Goal: Task Accomplishment & Management: Manage account settings

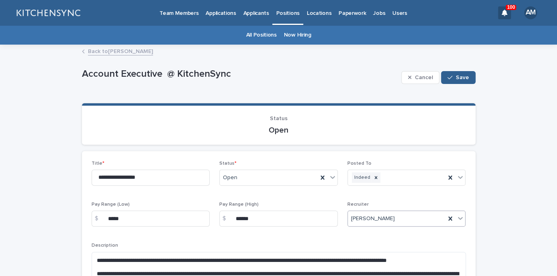
click at [398, 223] on div "[PERSON_NAME]" at bounding box center [397, 218] width 98 height 13
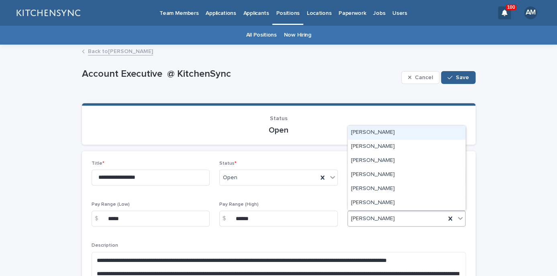
click at [384, 129] on div "[PERSON_NAME]" at bounding box center [407, 133] width 118 height 14
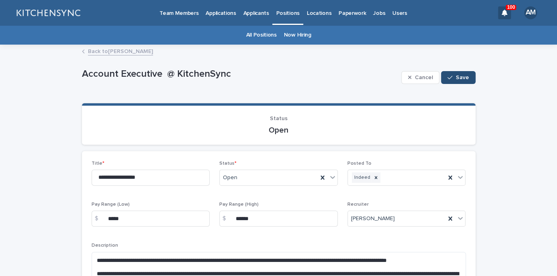
click at [463, 77] on span "Save" at bounding box center [461, 78] width 13 height 6
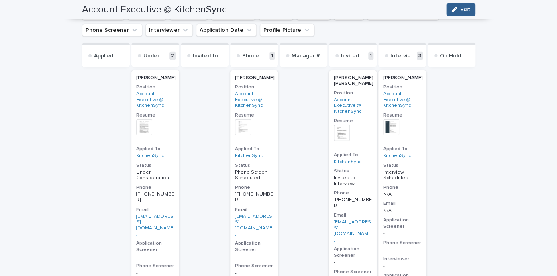
scroll to position [787, 0]
click at [344, 82] on p "[PERSON_NAME] [PERSON_NAME]" at bounding box center [353, 81] width 40 height 12
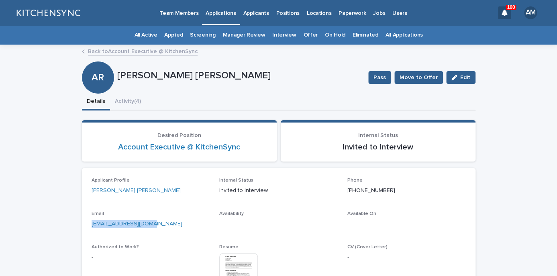
drag, startPoint x: 154, startPoint y: 228, endPoint x: 87, endPoint y: 227, distance: 67.8
click at [91, 227] on div "[EMAIL_ADDRESS][DOMAIN_NAME]" at bounding box center [150, 223] width 118 height 10
copy link "[EMAIL_ADDRESS][DOMAIN_NAME]"
click at [133, 99] on button "Activity (4)" at bounding box center [128, 102] width 36 height 17
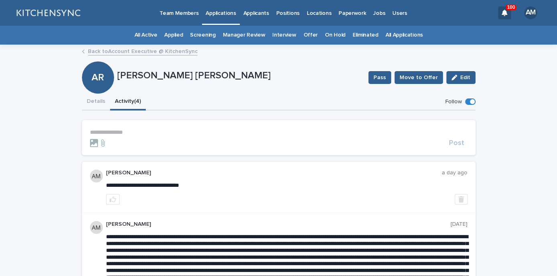
click at [130, 132] on p "**********" at bounding box center [278, 132] width 377 height 7
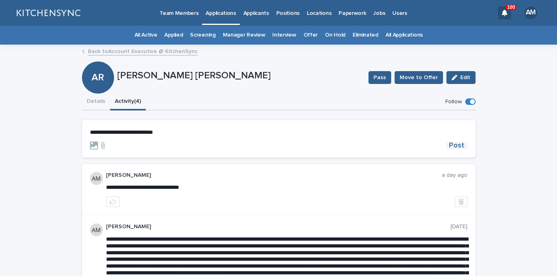
click at [454, 147] on span "Post" at bounding box center [456, 145] width 15 height 7
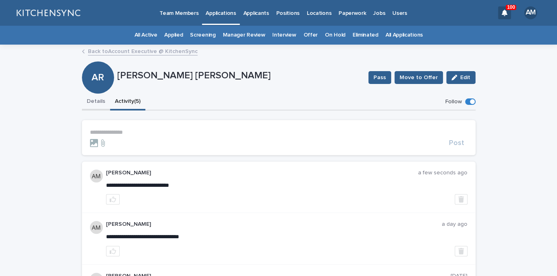
click at [94, 106] on button "Details" at bounding box center [96, 102] width 28 height 17
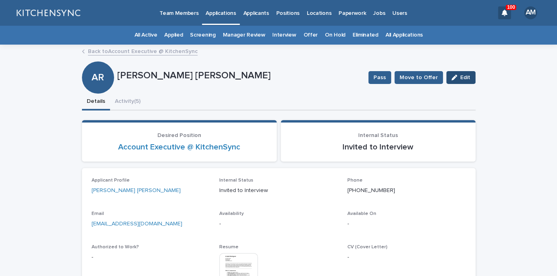
click at [470, 76] on button "Edit" at bounding box center [460, 77] width 29 height 13
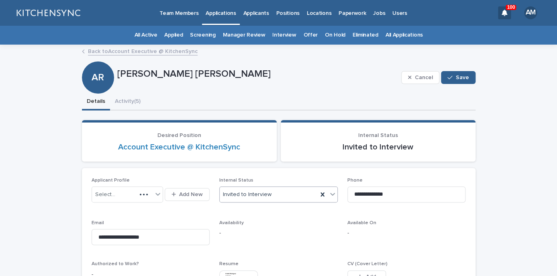
click at [271, 192] on div "Invited to Interview" at bounding box center [269, 194] width 98 height 13
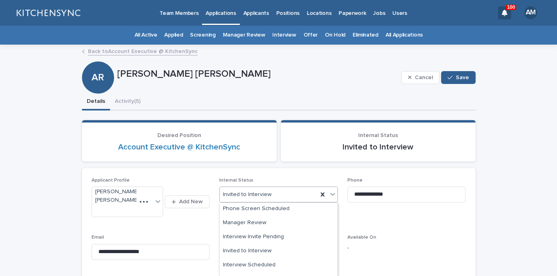
scroll to position [71, 0]
click at [264, 267] on div "Interview Scheduled" at bounding box center [279, 265] width 118 height 14
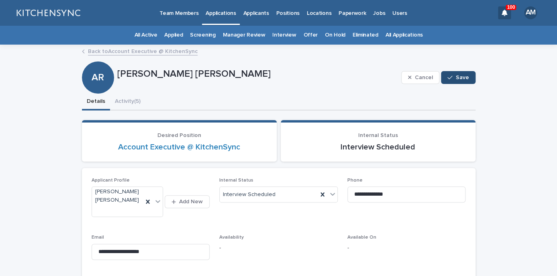
click at [455, 80] on button "Save" at bounding box center [458, 77] width 34 height 13
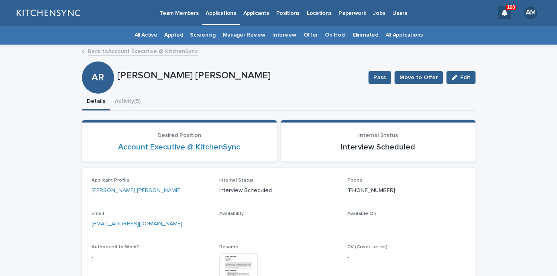
drag, startPoint x: 195, startPoint y: 75, endPoint x: 277, endPoint y: 78, distance: 81.9
click at [277, 78] on p "[PERSON_NAME] [PERSON_NAME]" at bounding box center [239, 76] width 244 height 12
copy p "[PERSON_NAME]"
click at [125, 107] on button "Activity (5)" at bounding box center [127, 102] width 35 height 17
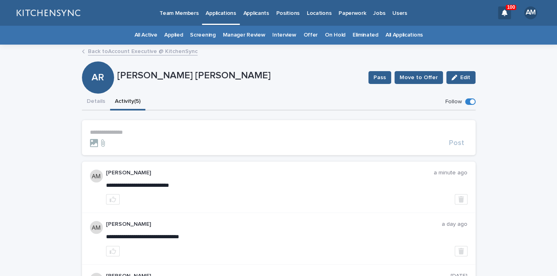
click at [391, 38] on link "All Applications" at bounding box center [403, 35] width 37 height 19
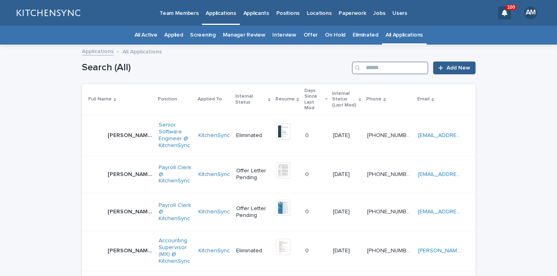
click at [378, 67] on input "Search" at bounding box center [390, 67] width 76 height 13
type input "****"
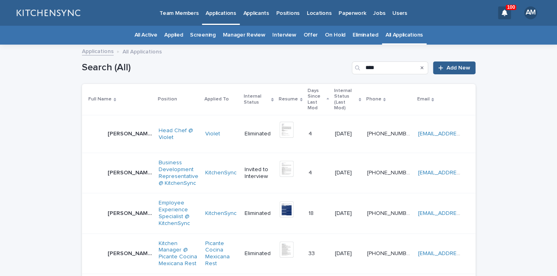
click at [118, 168] on p "[PERSON_NAME]" at bounding box center [131, 172] width 46 height 8
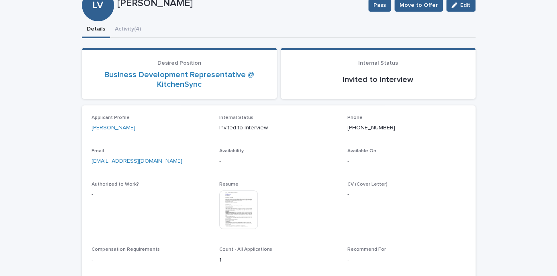
scroll to position [79, 0]
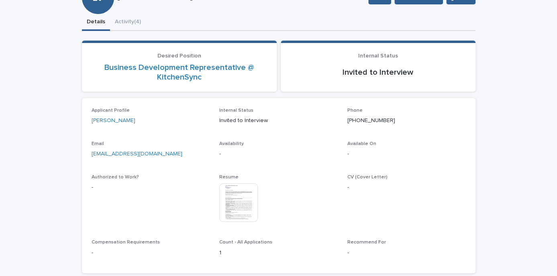
click at [266, 205] on div "This file cannot be opened Download File" at bounding box center [278, 203] width 118 height 40
click at [134, 24] on div "**********" at bounding box center [278, 146] width 393 height 265
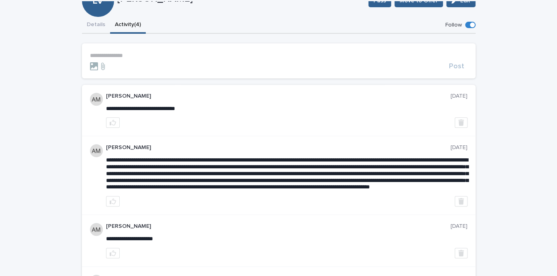
click at [129, 57] on p "**********" at bounding box center [278, 55] width 377 height 7
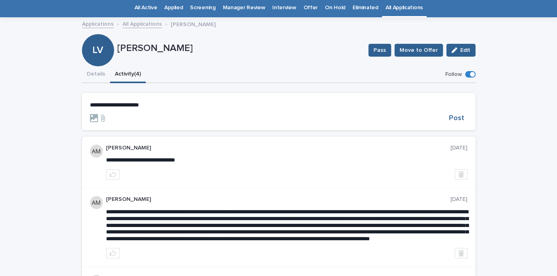
scroll to position [23, 0]
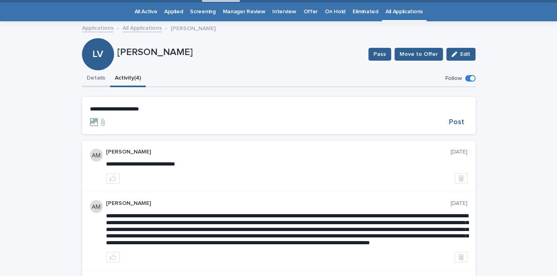
click at [98, 82] on button "Details" at bounding box center [96, 78] width 28 height 17
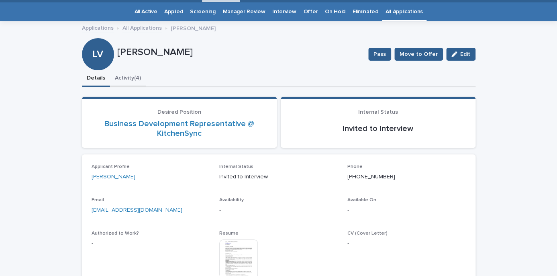
click at [129, 76] on button "Activity (4)" at bounding box center [128, 78] width 36 height 17
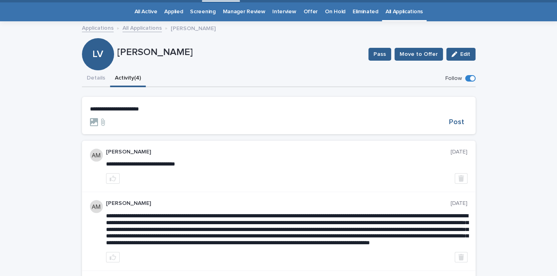
click at [211, 125] on div at bounding box center [268, 122] width 356 height 8
click at [207, 112] on form "**********" at bounding box center [278, 116] width 377 height 20
click at [167, 104] on section "**********" at bounding box center [278, 115] width 393 height 37
click at [154, 111] on p "**********" at bounding box center [278, 109] width 377 height 7
click at [459, 124] on span "Post" at bounding box center [456, 121] width 15 height 7
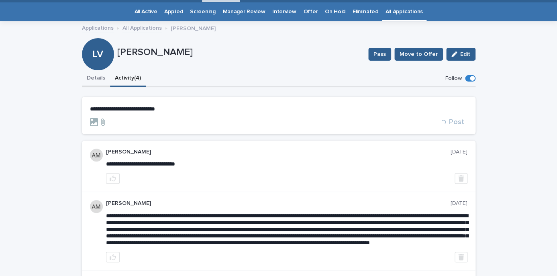
click at [82, 81] on button "Details" at bounding box center [96, 78] width 28 height 17
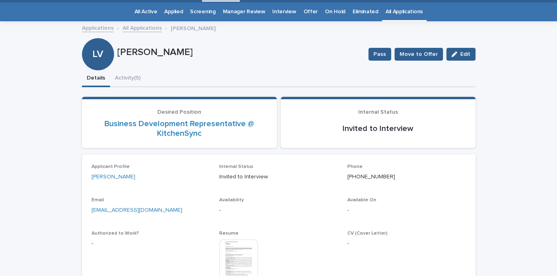
click at [275, 69] on div "LV [PERSON_NAME] Villa Pass Move to Offer Edit" at bounding box center [278, 54] width 393 height 32
